Goal: Transaction & Acquisition: Purchase product/service

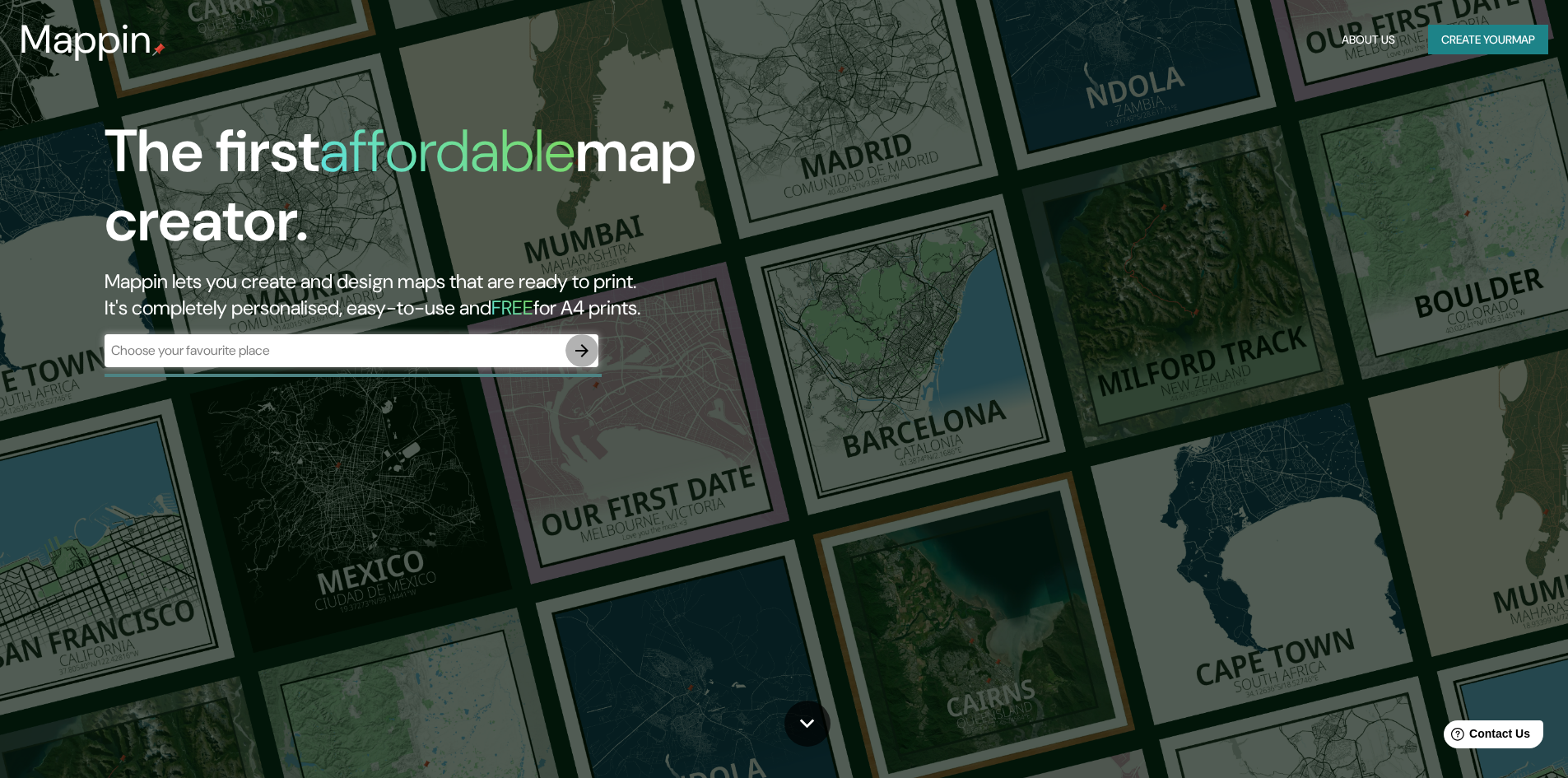
click at [575, 341] on icon "button" at bounding box center [582, 351] width 20 height 20
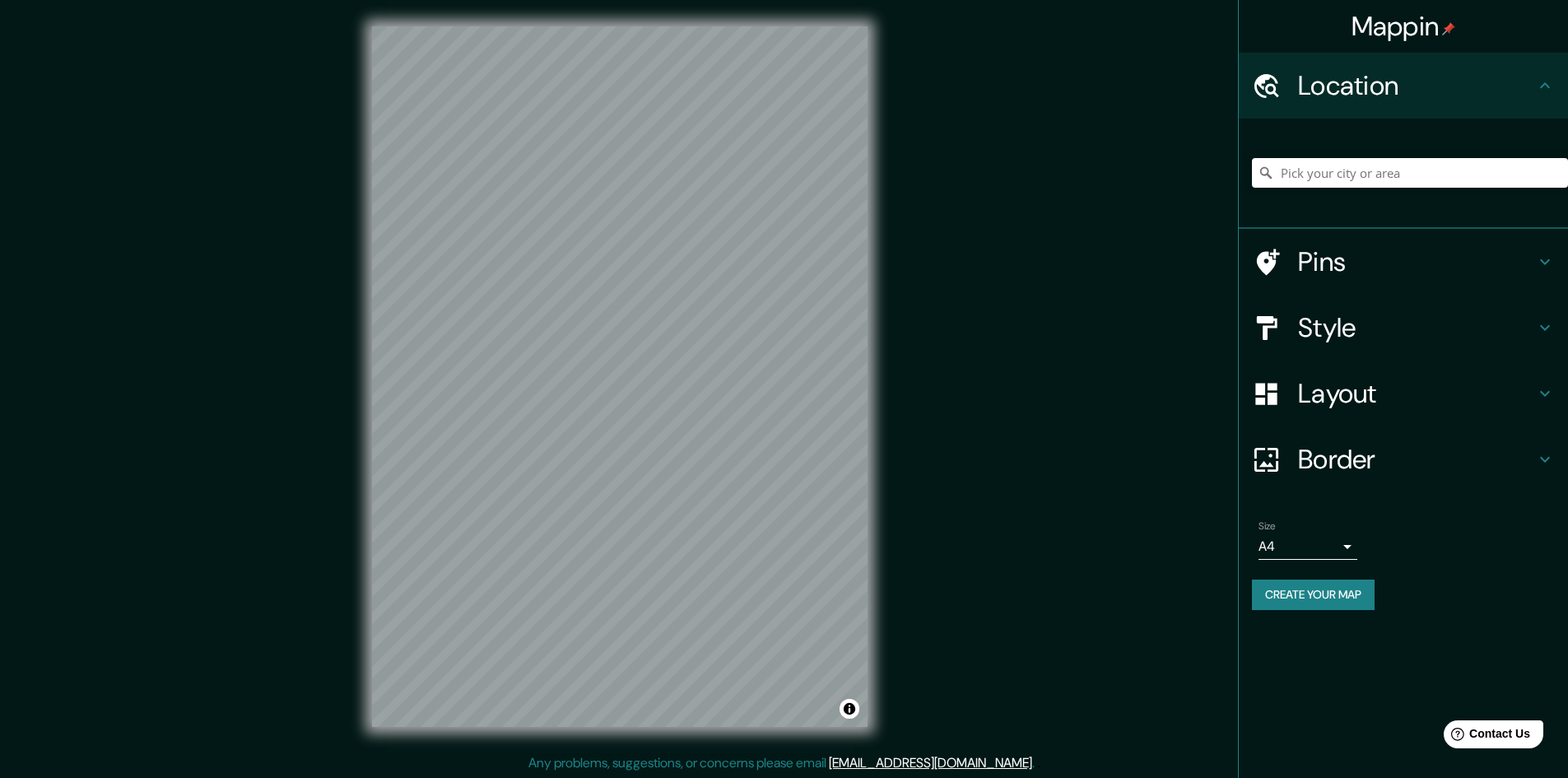
click at [1409, 187] on div at bounding box center [1410, 173] width 317 height 82
click at [1410, 177] on input "Pick your city or area" at bounding box center [1410, 173] width 317 height 30
type input "Huancayo, [GEOGRAPHIC_DATA], [GEOGRAPHIC_DATA]"
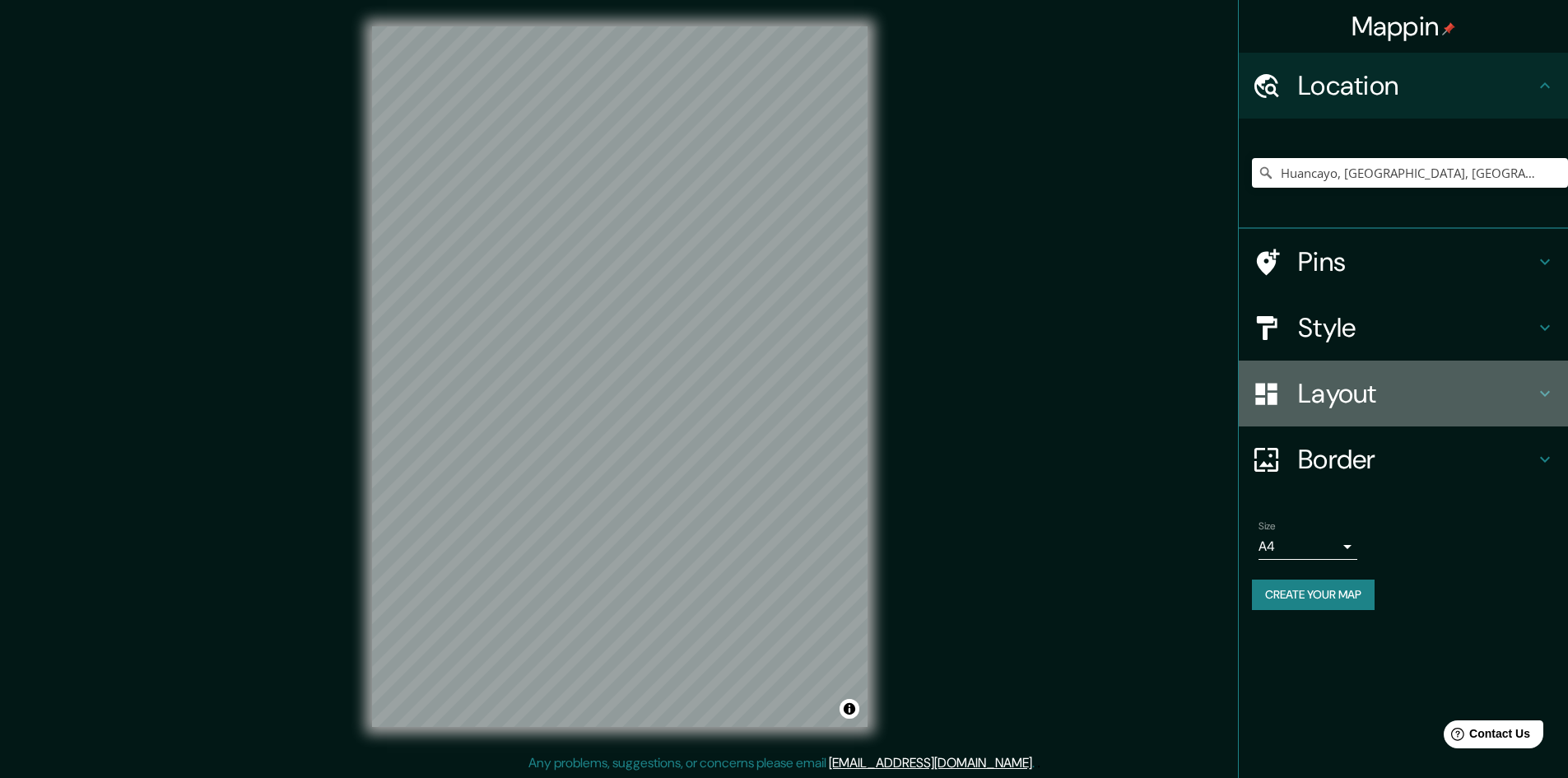
click at [1438, 393] on h4 "Layout" at bounding box center [1416, 392] width 237 height 33
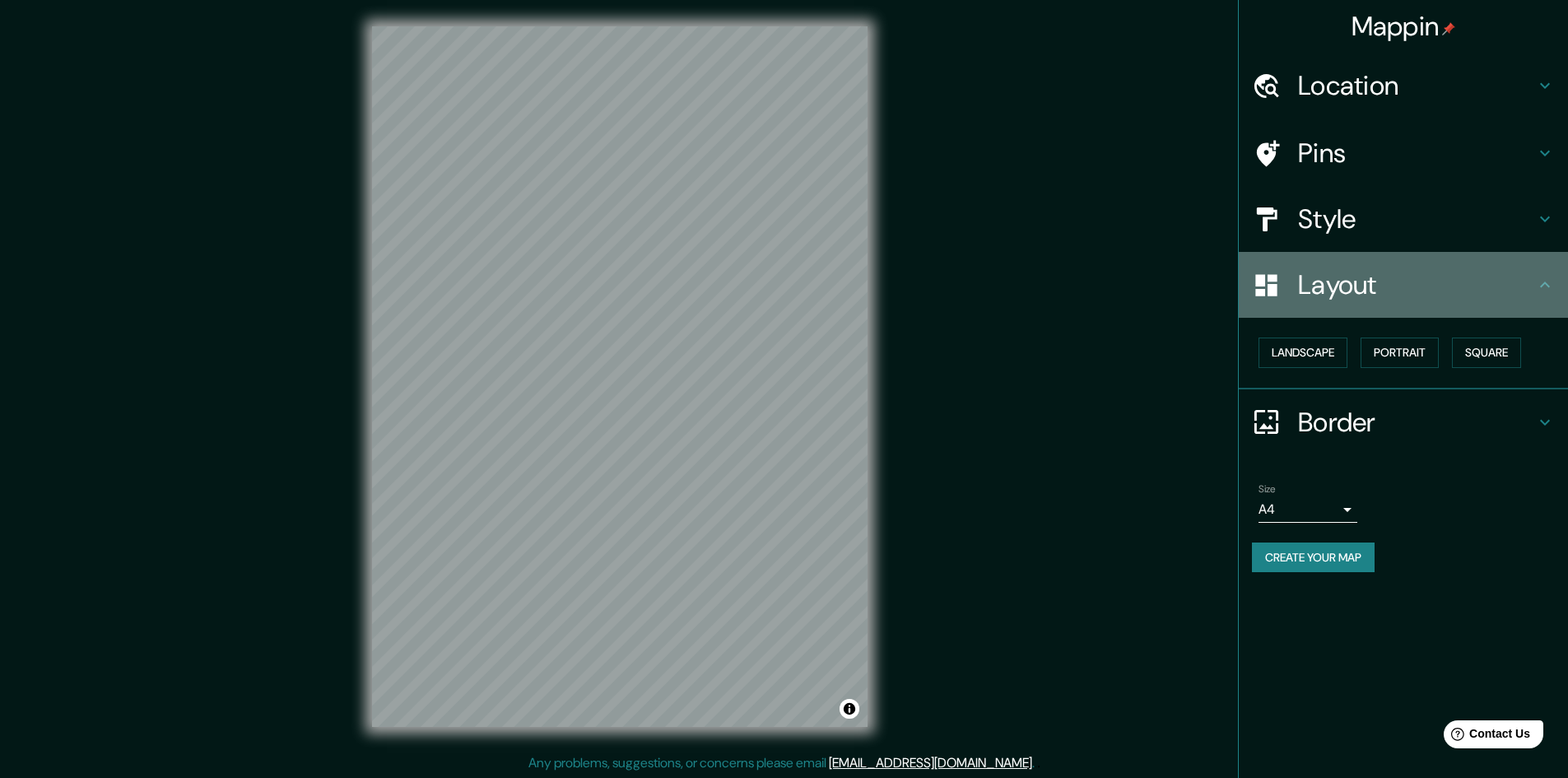
click at [1534, 300] on h4 "Layout" at bounding box center [1416, 284] width 237 height 33
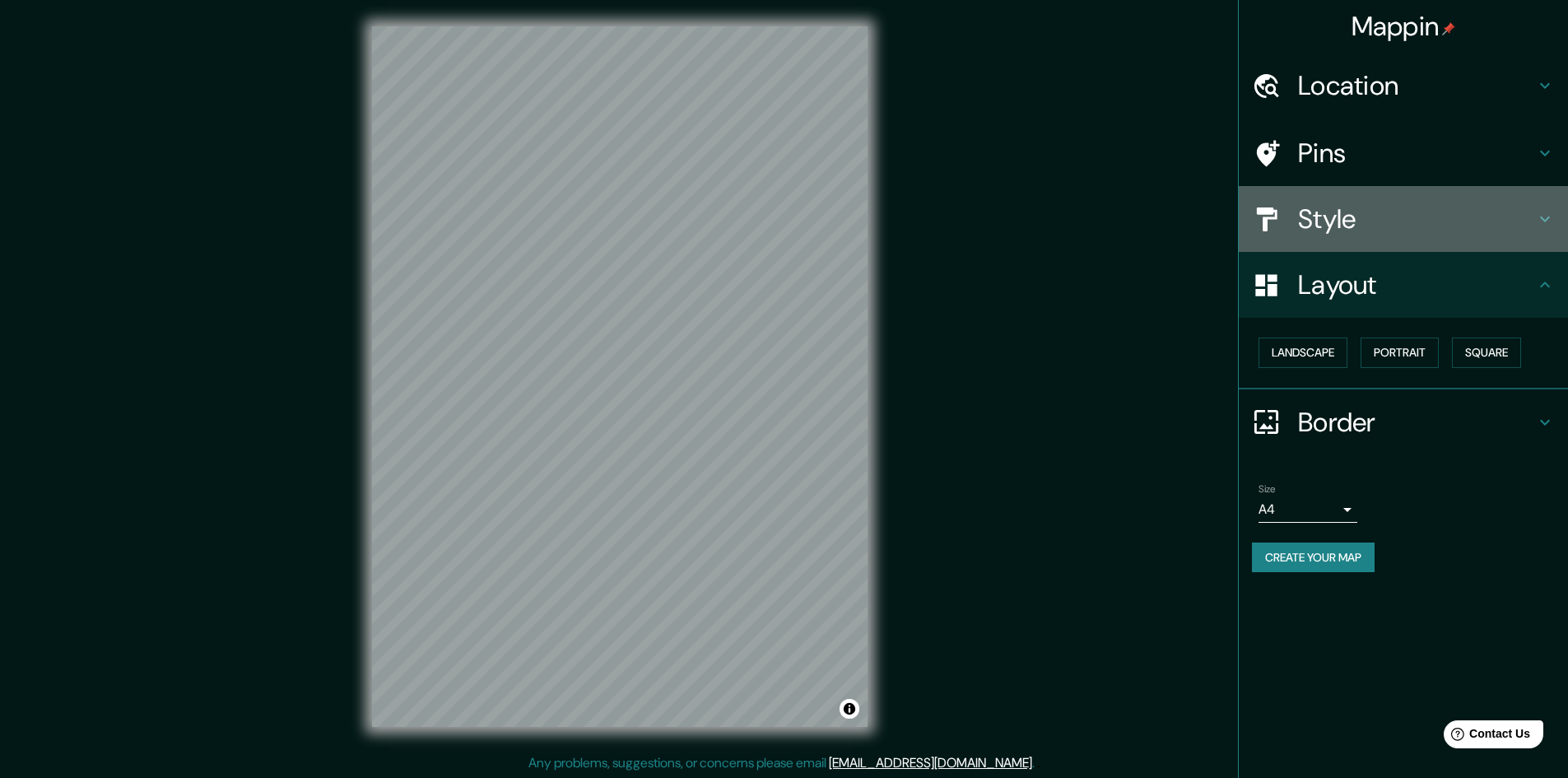
drag, startPoint x: 1513, startPoint y: 201, endPoint x: 1524, endPoint y: 215, distance: 17.8
click at [1516, 202] on div "Style" at bounding box center [1403, 219] width 329 height 66
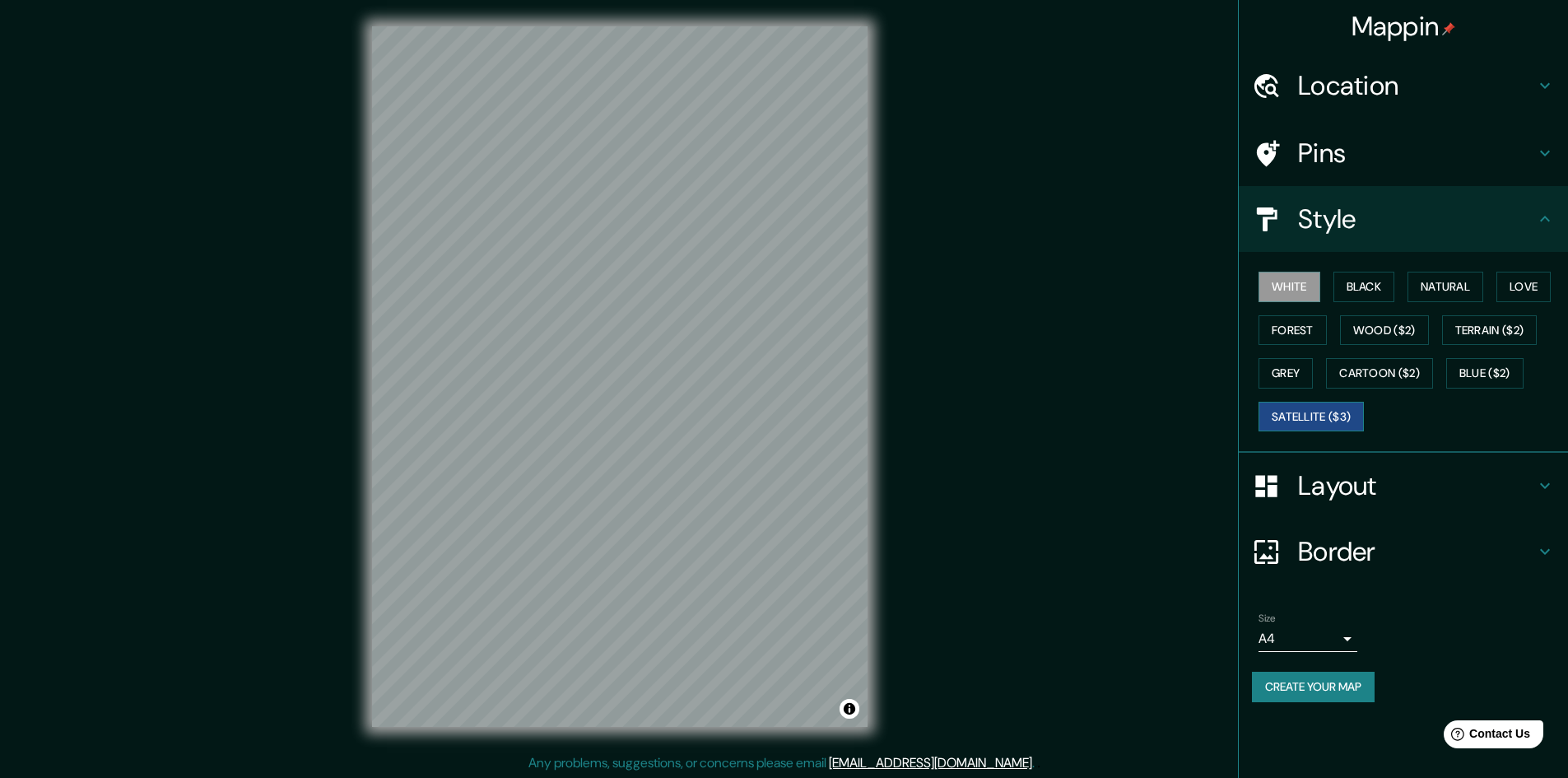
click at [1318, 413] on button "Satellite ($3)" at bounding box center [1311, 416] width 106 height 31
click at [1299, 288] on button "White" at bounding box center [1289, 286] width 62 height 31
